Goal: Task Accomplishment & Management: Manage account settings

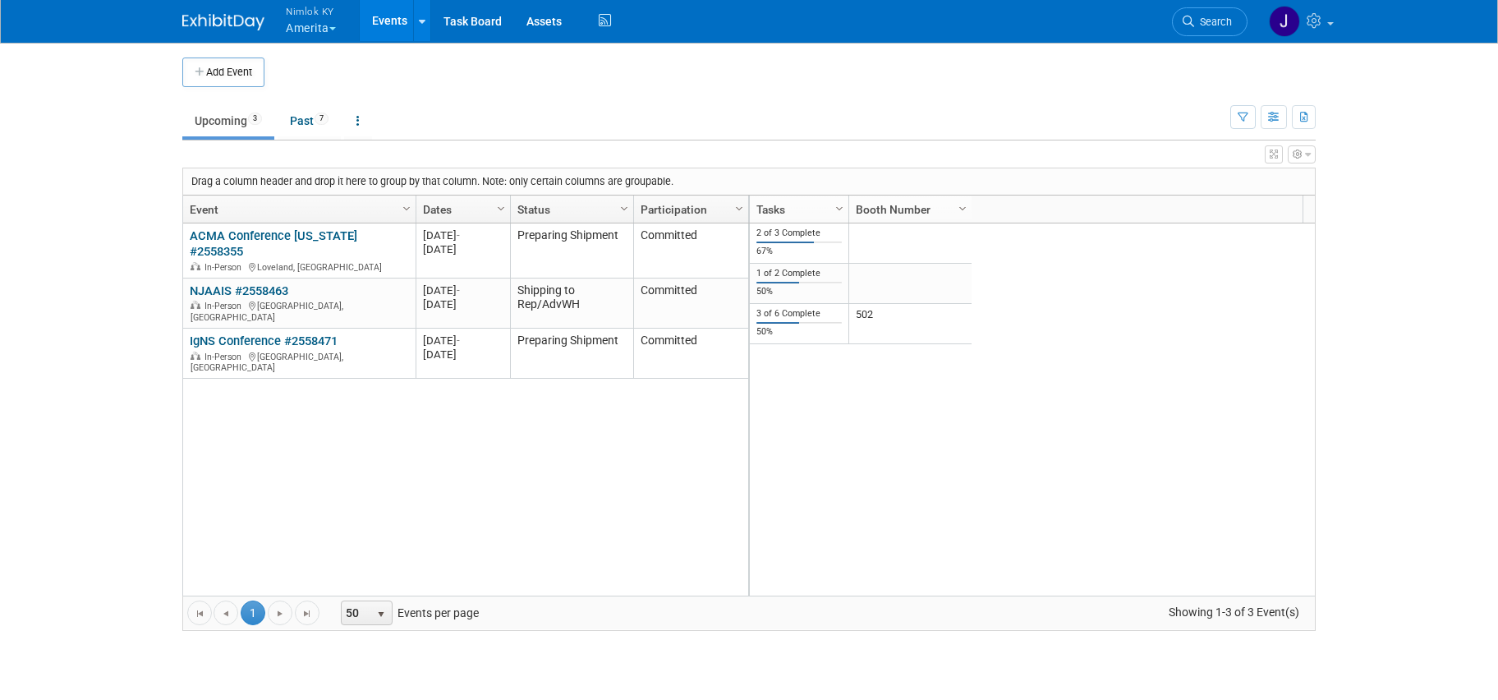
click at [323, 28] on button "Nimlok KY Amerita" at bounding box center [320, 21] width 72 height 43
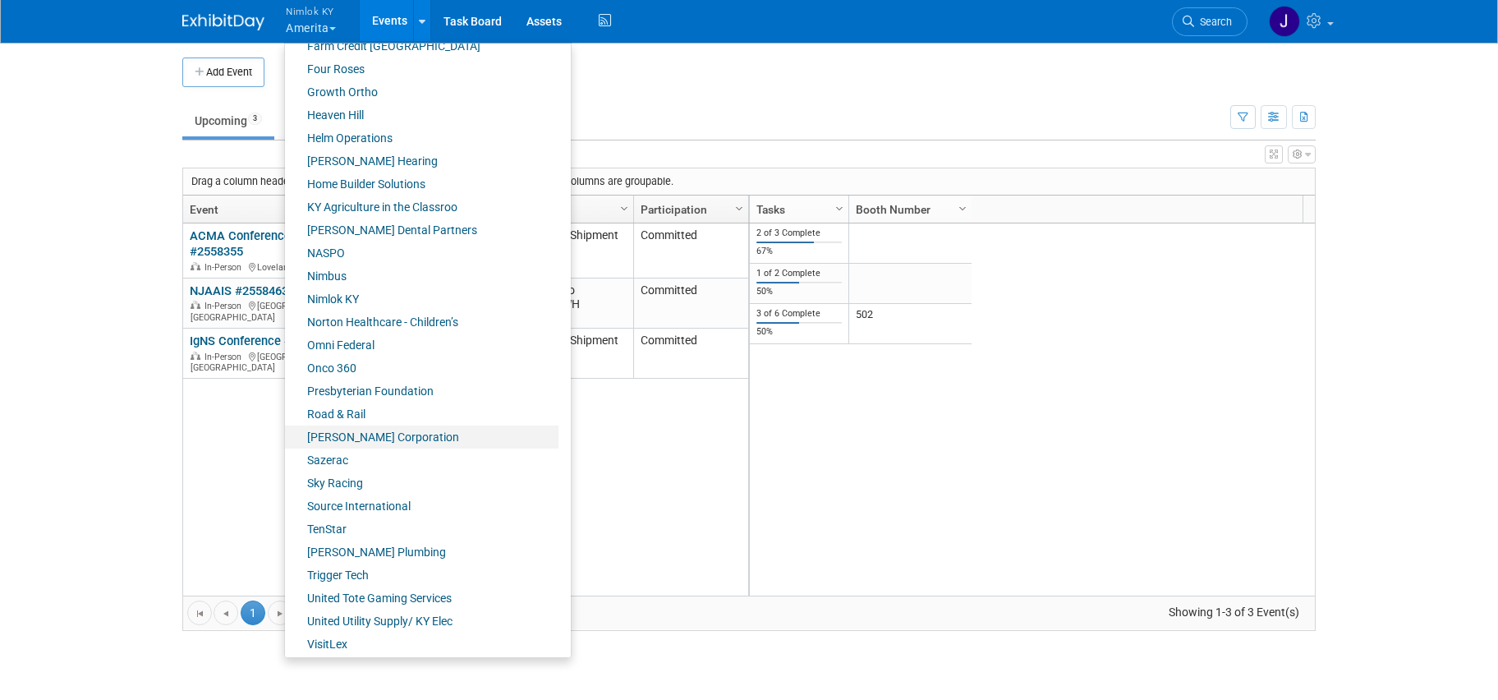
scroll to position [571, 0]
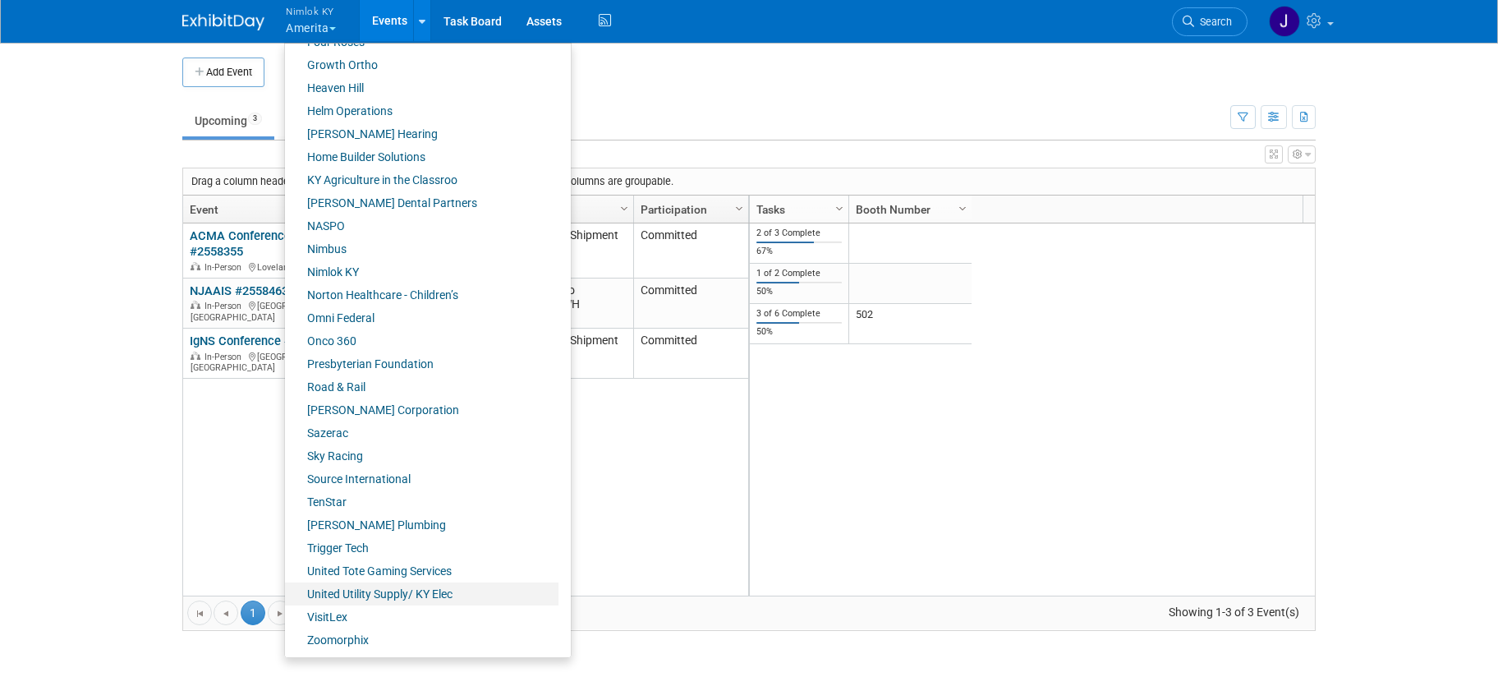
click at [419, 597] on link "United Utility Supply/ KY Elec" at bounding box center [421, 593] width 273 height 23
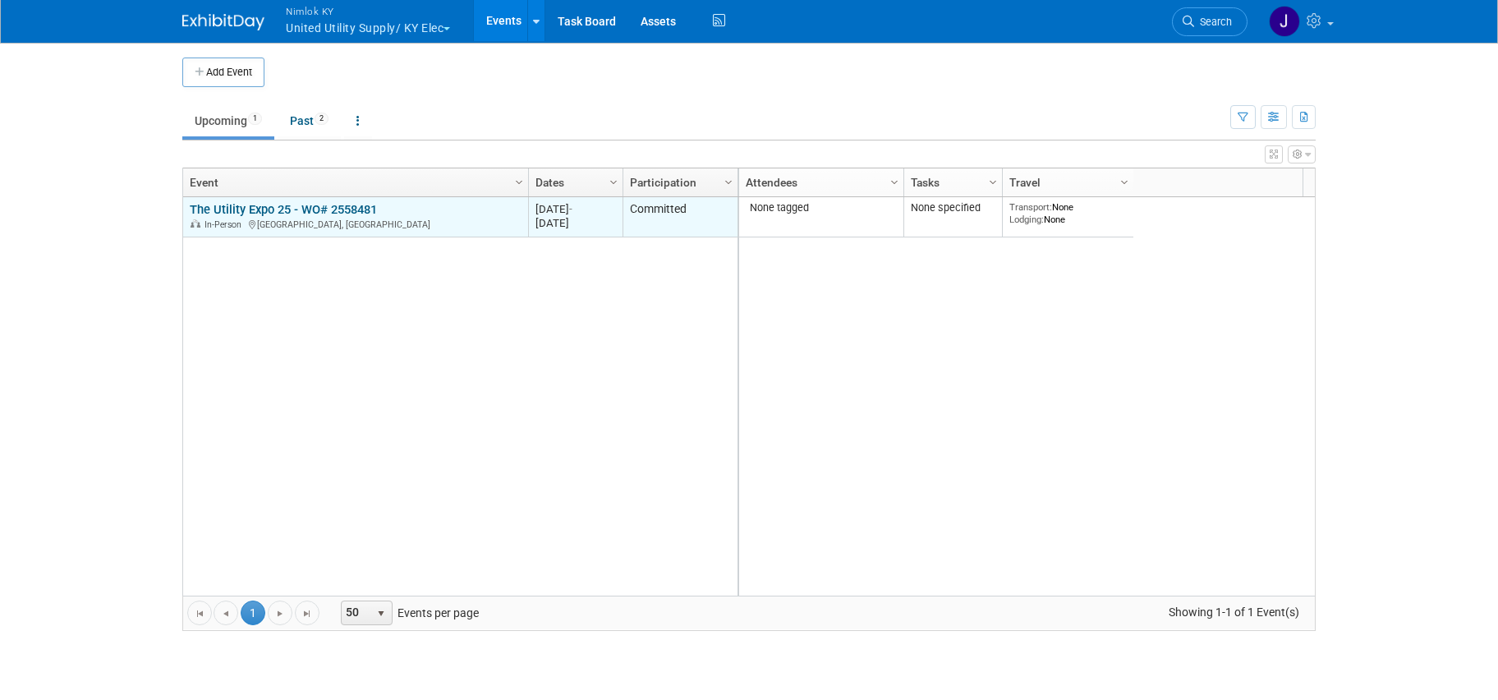
click at [328, 211] on link "The Utility Expo 25 - WO# 2558481" at bounding box center [283, 209] width 187 height 15
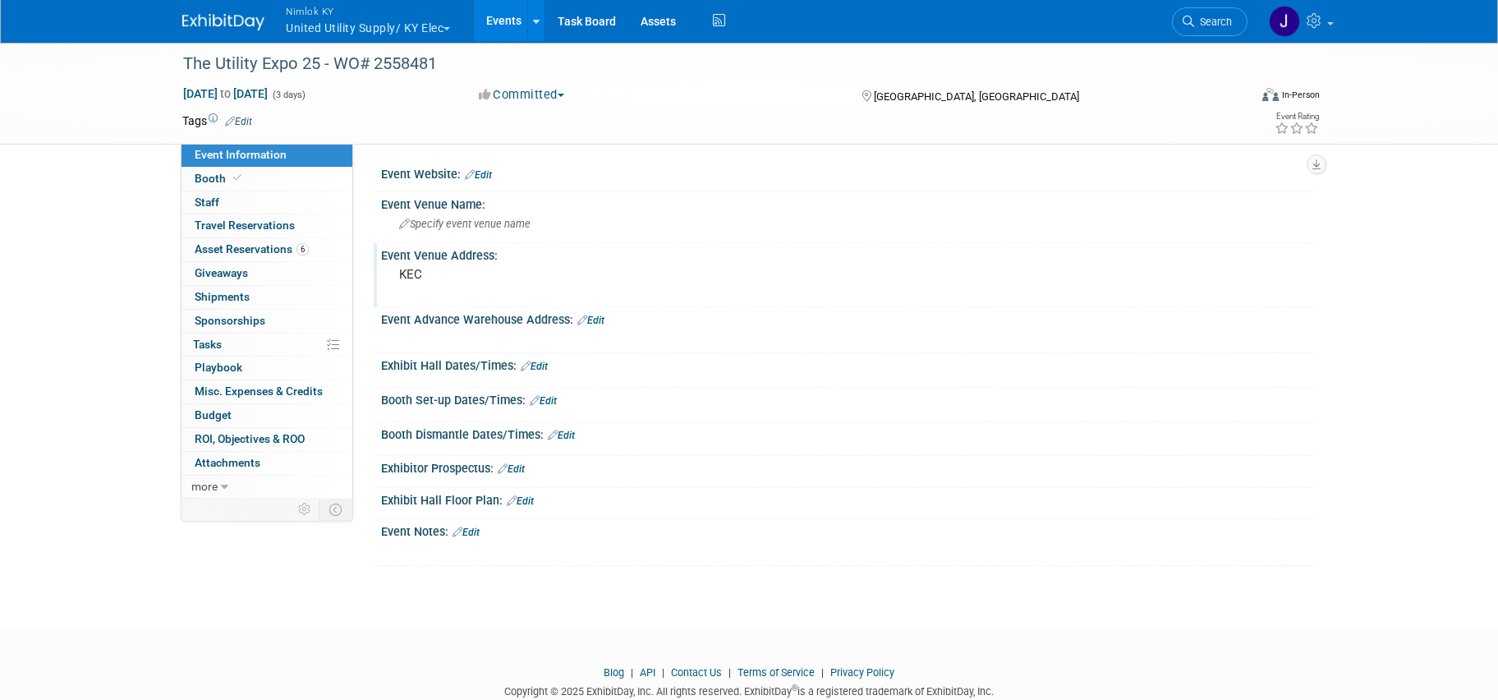
click at [424, 274] on pre "KEC" at bounding box center [575, 274] width 353 height 15
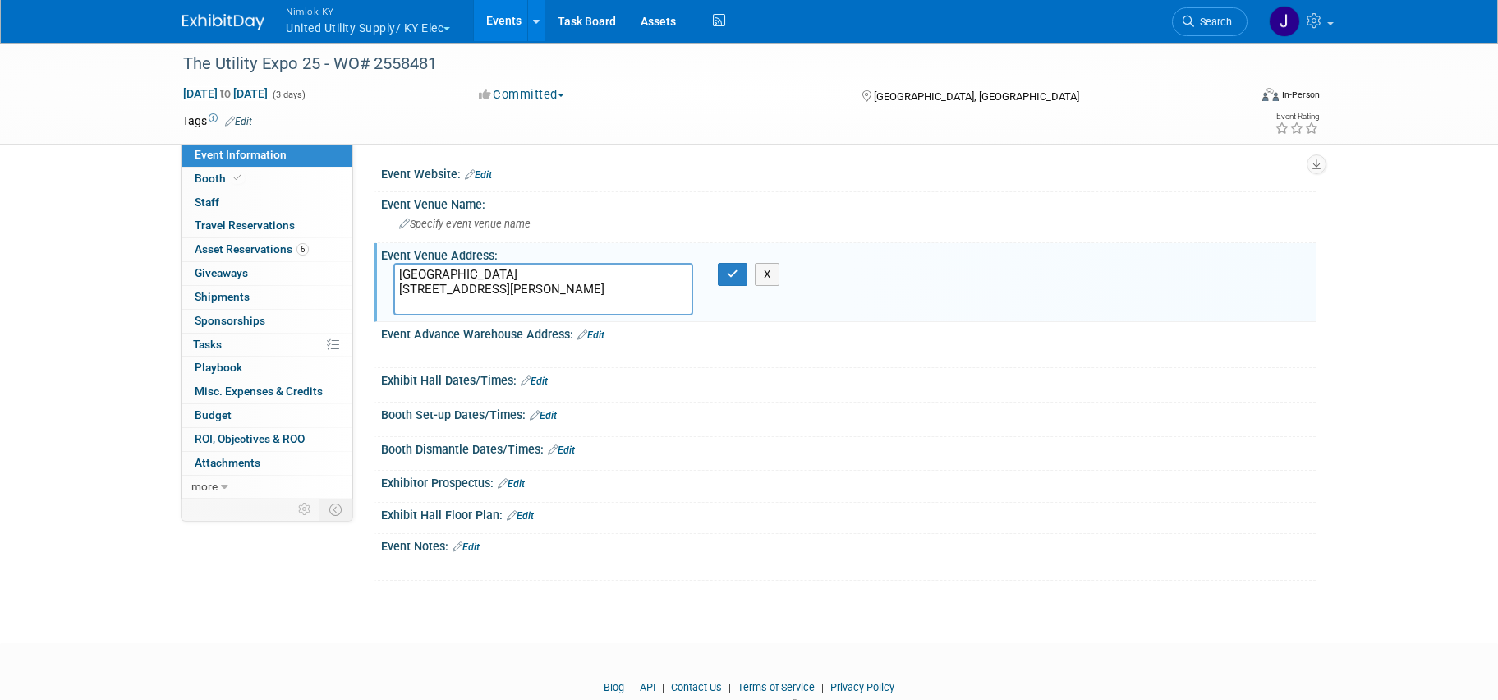
drag, startPoint x: 466, startPoint y: 278, endPoint x: 365, endPoint y: 269, distance: 101.4
click at [365, 269] on div "Event Website: Edit Event Venue Name: Specify event venue name Event Venue Addr…" at bounding box center [834, 321] width 962 height 355
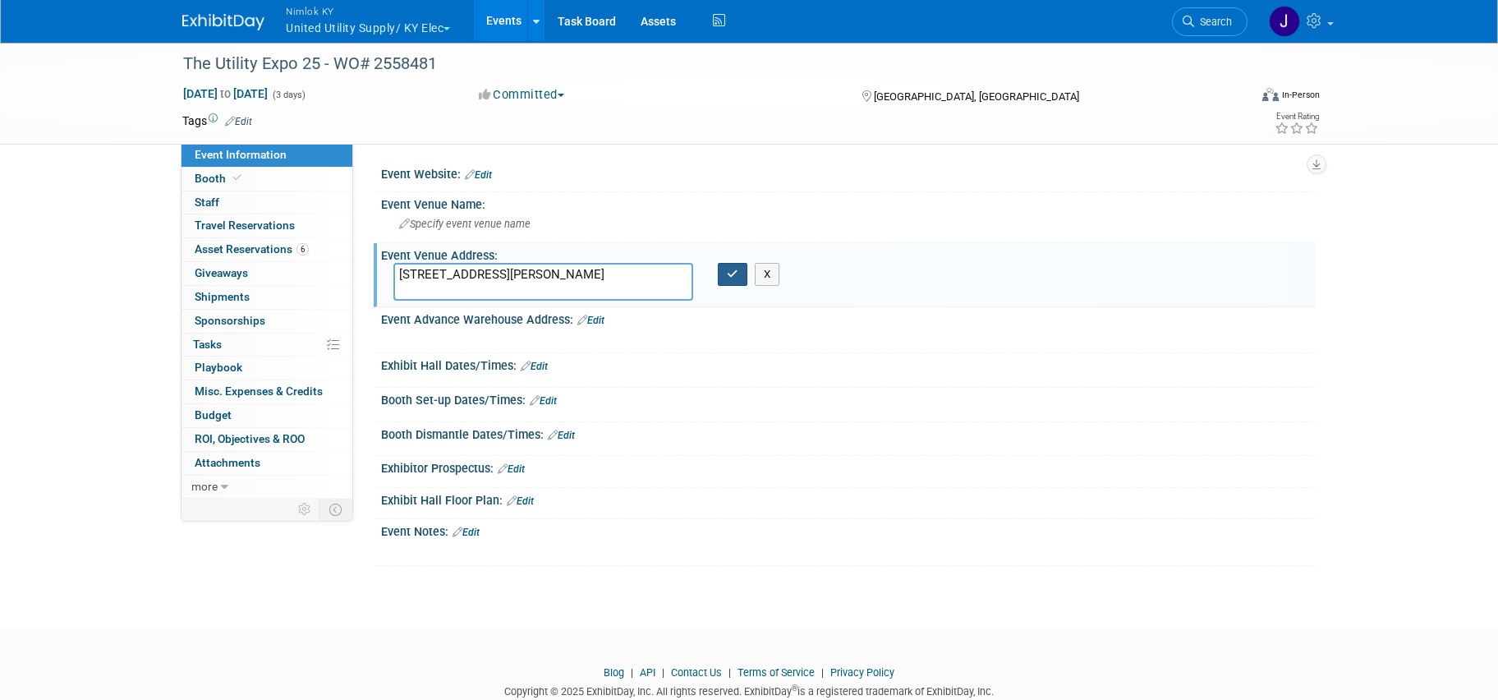
type textarea "937 Phillips Lane Louisville, KY 40209"
click at [725, 278] on button "button" at bounding box center [733, 274] width 30 height 23
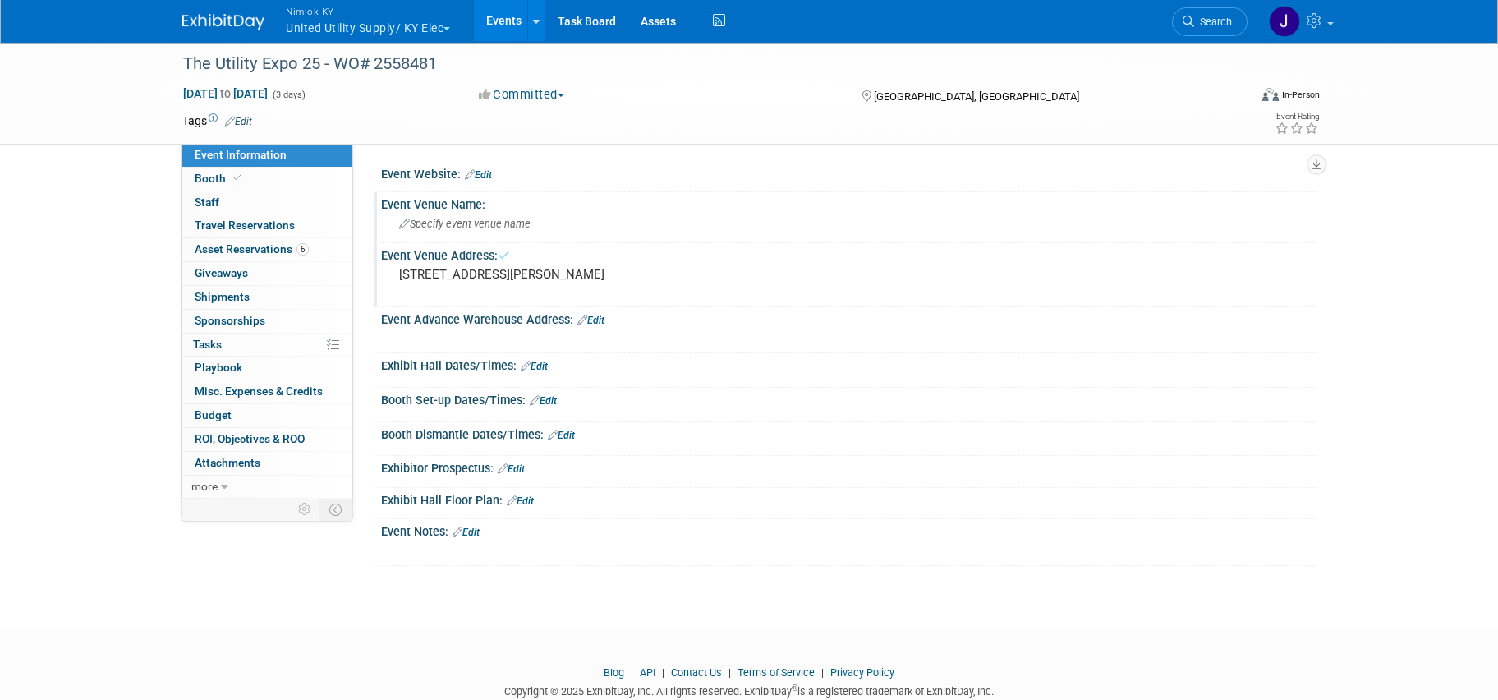
click at [473, 232] on div "Specify event venue name" at bounding box center [848, 223] width 910 height 25
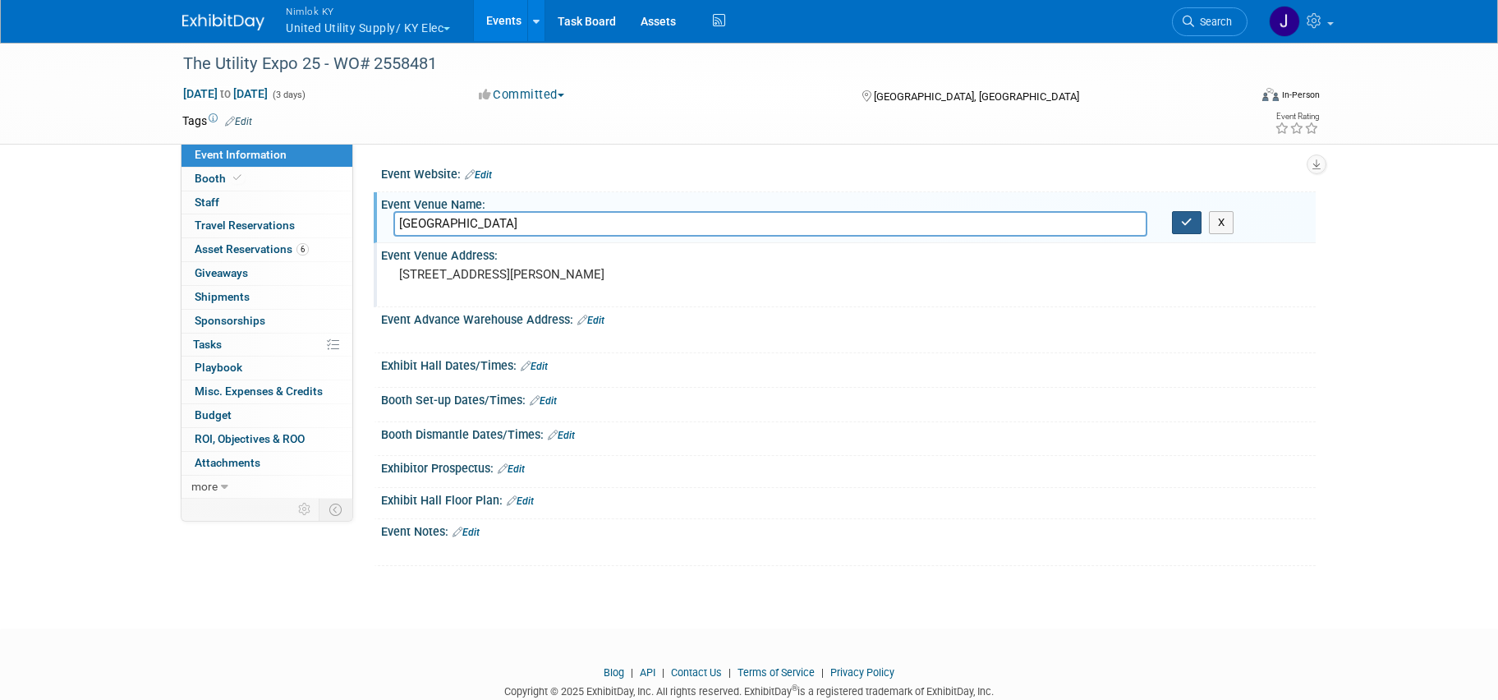
type input "KY Expo Center"
click at [1180, 223] on button "button" at bounding box center [1187, 222] width 30 height 23
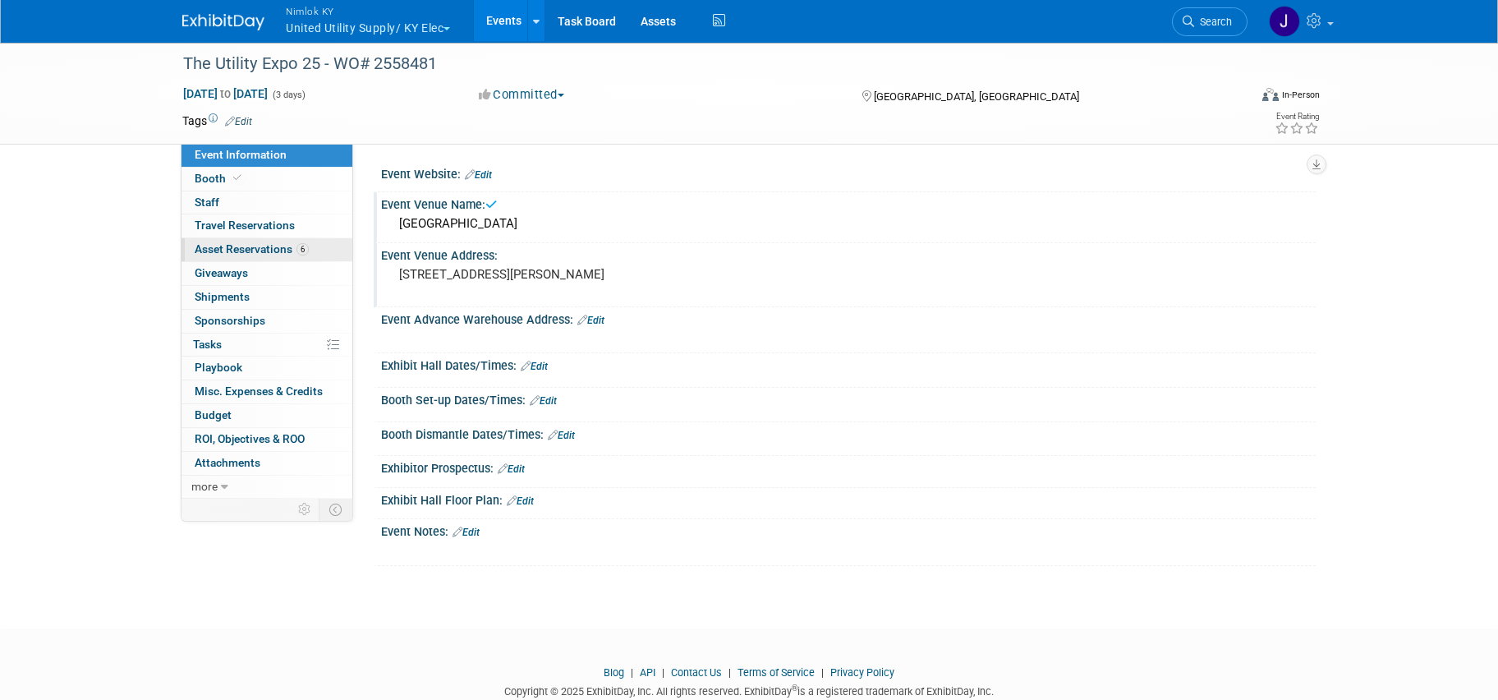
click at [287, 251] on span "Asset Reservations 6" at bounding box center [252, 248] width 114 height 13
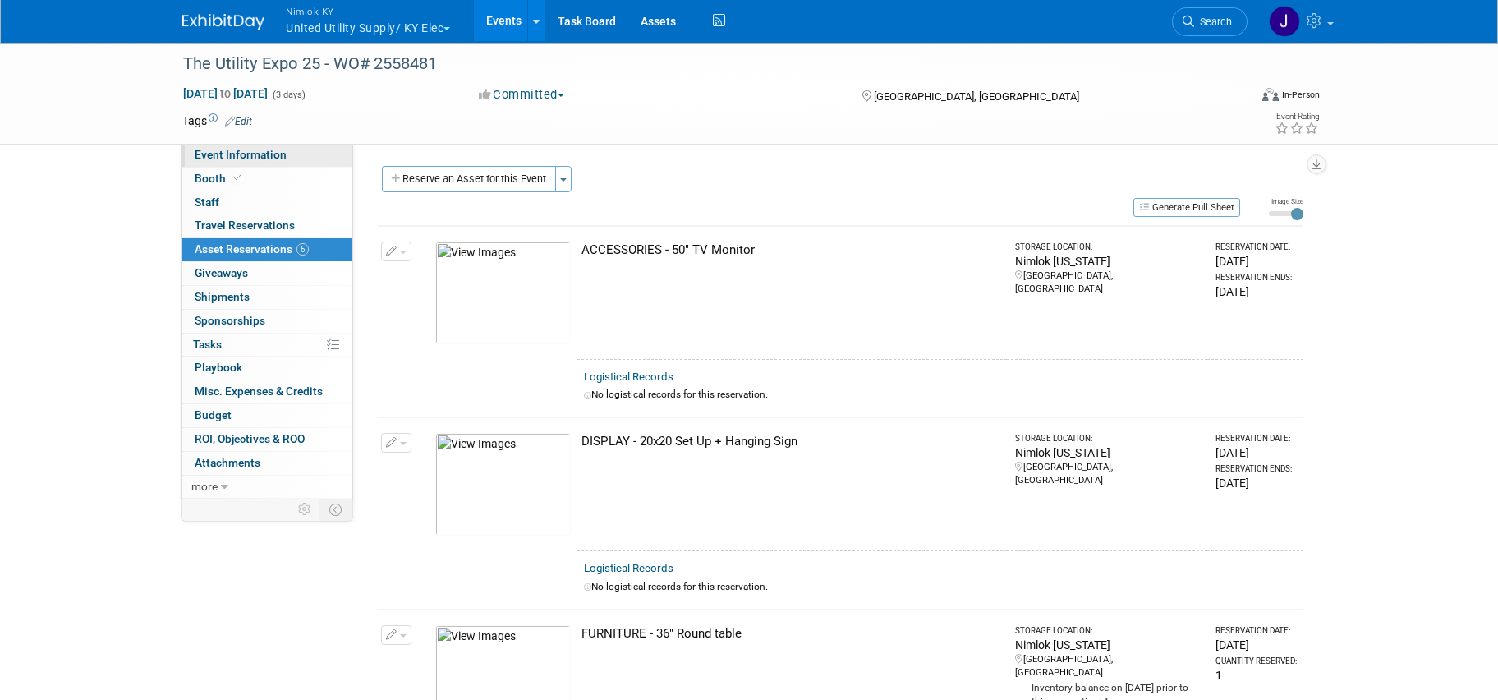
click at [276, 156] on span "Event Information" at bounding box center [241, 154] width 92 height 13
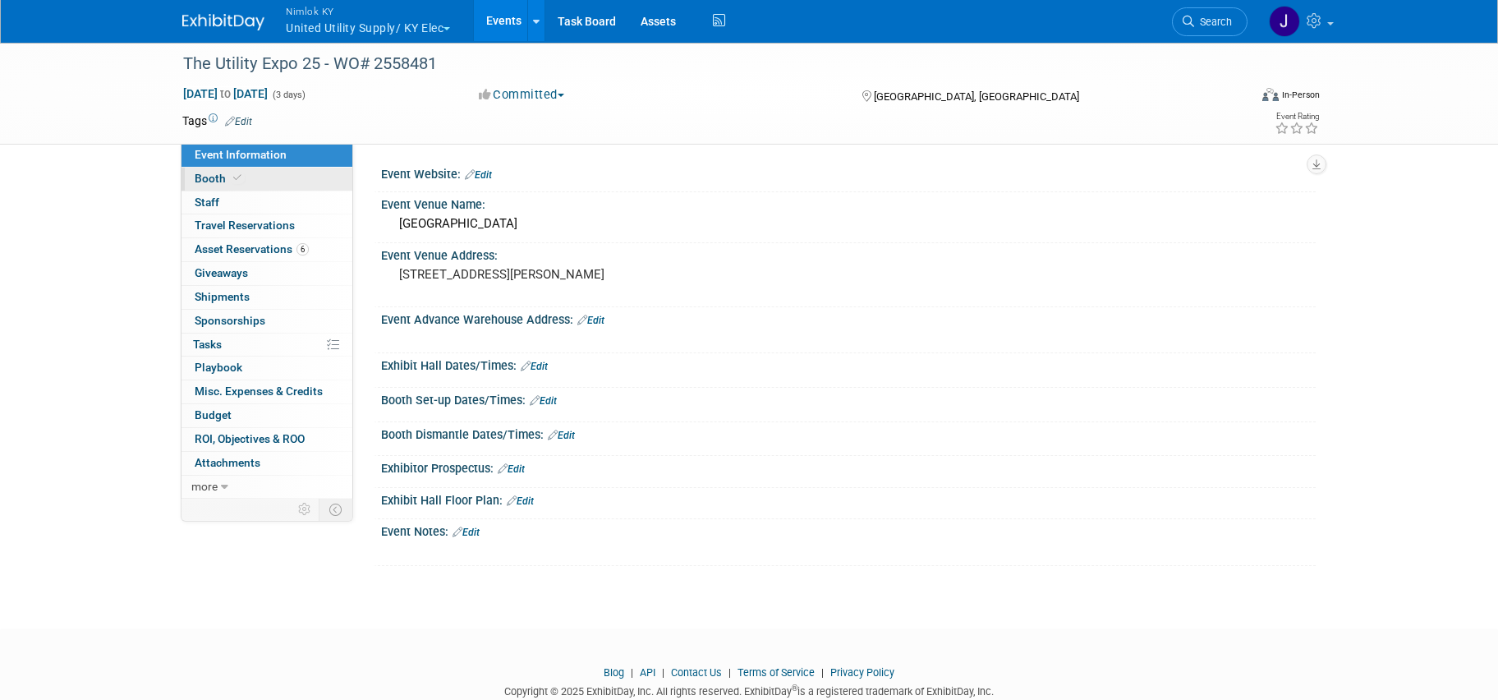
click at [273, 181] on link "Booth" at bounding box center [266, 178] width 171 height 23
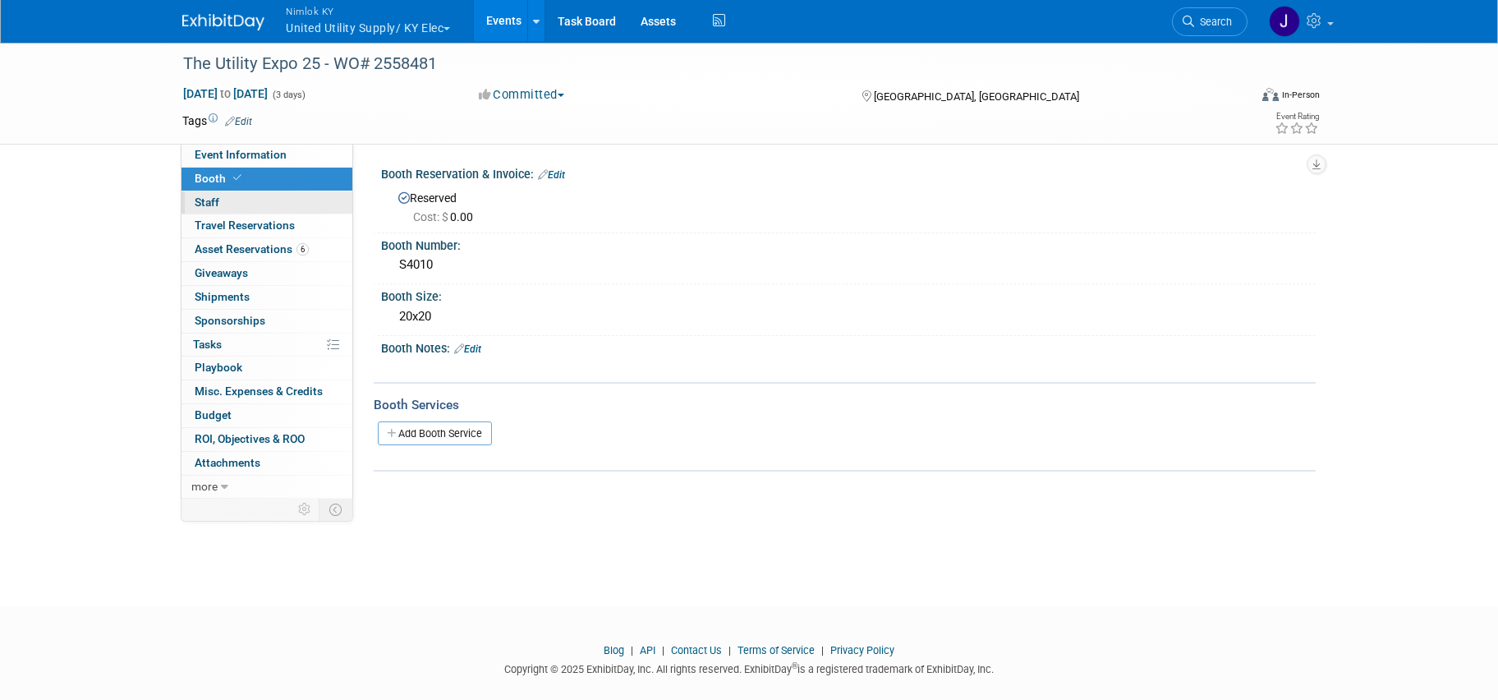
click at [265, 203] on link "0 Staff 0" at bounding box center [266, 202] width 171 height 23
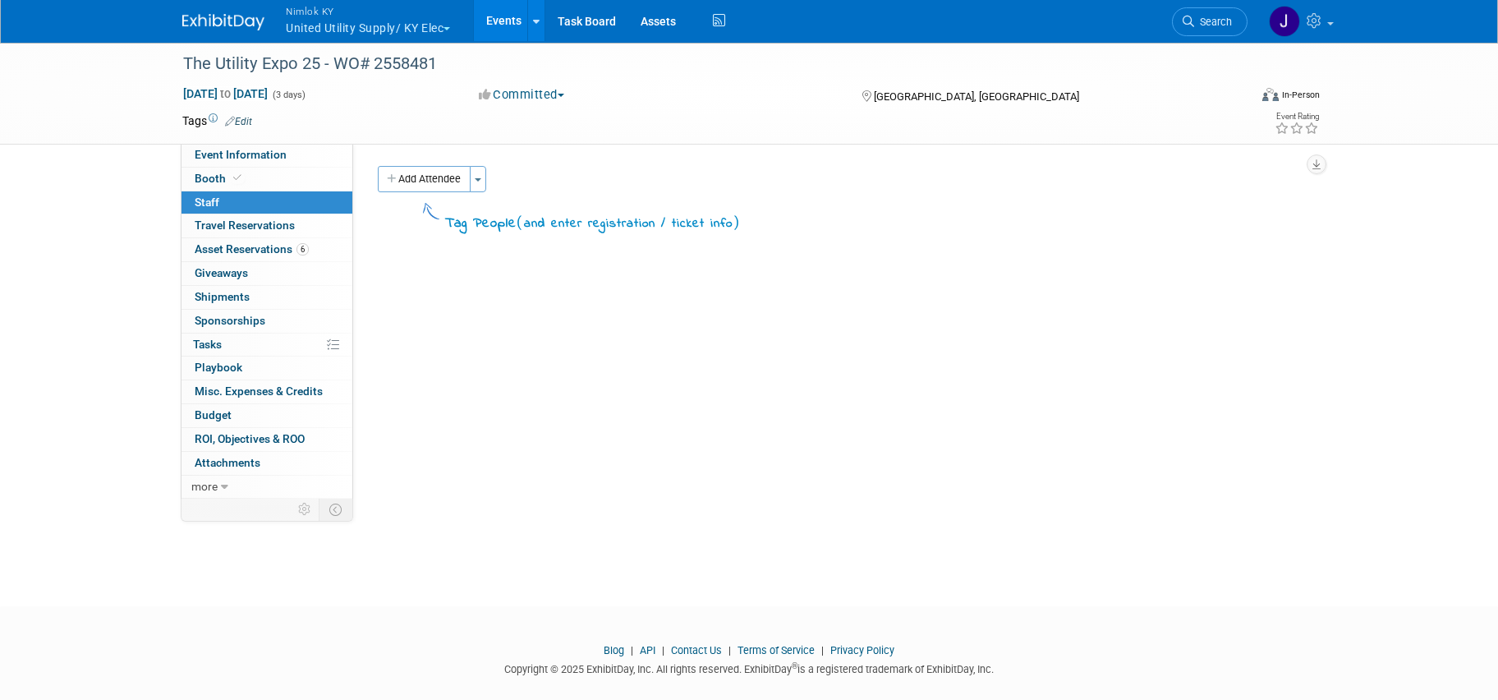
click at [503, 21] on link "Events" at bounding box center [504, 20] width 60 height 41
